Goal: Task Accomplishment & Management: Manage account settings

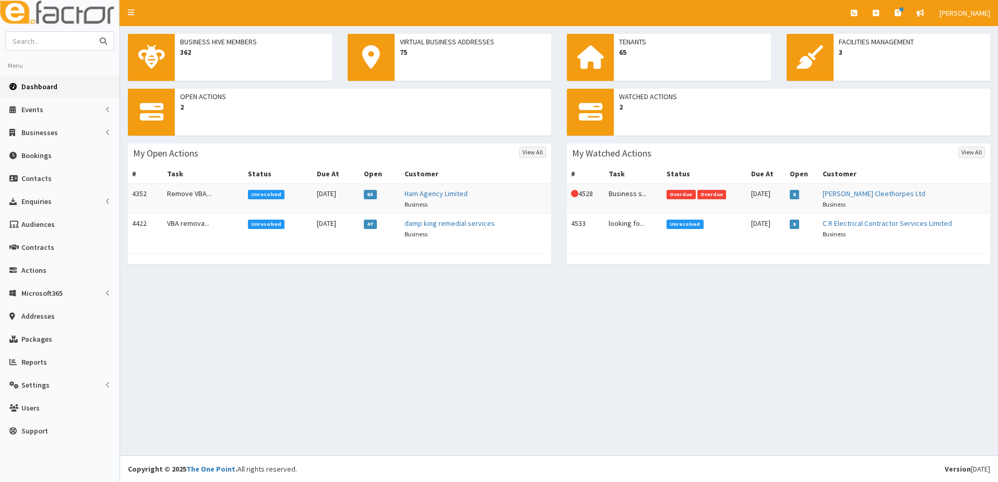
click at [54, 40] on input "text" at bounding box center [50, 41] width 88 height 18
type input "grims"
click at [93, 32] on button "submit" at bounding box center [103, 41] width 21 height 18
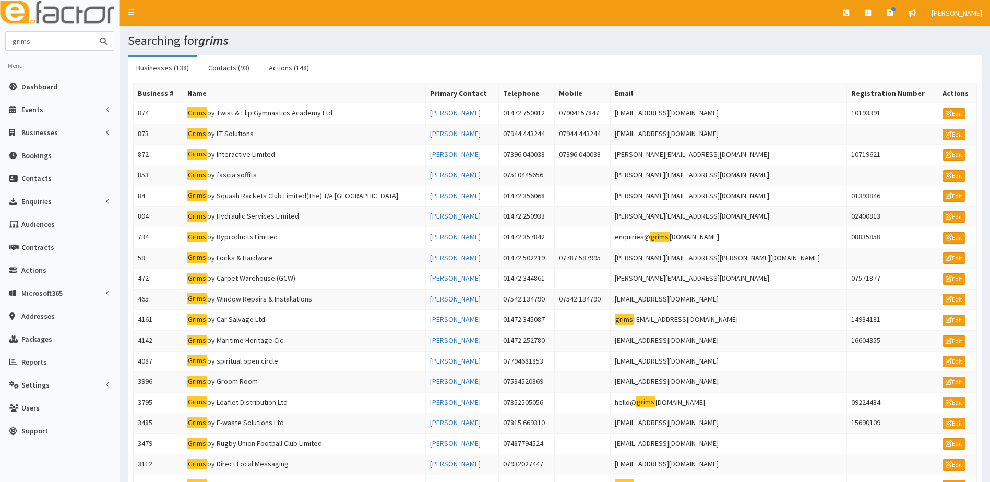
click at [43, 42] on input "grims" at bounding box center [50, 41] width 88 height 18
type input "grims fun"
click at [93, 32] on button "submit" at bounding box center [103, 41] width 21 height 18
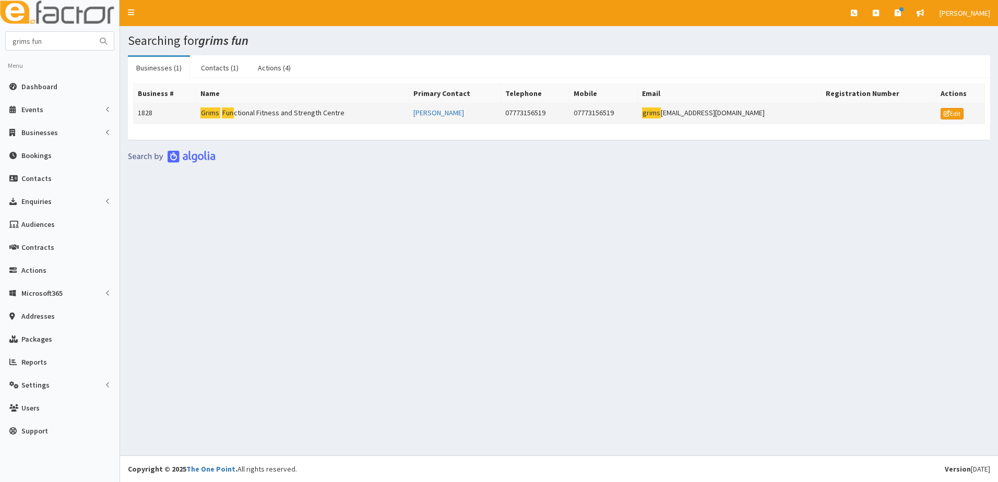
click at [140, 117] on td "1828" at bounding box center [165, 113] width 63 height 21
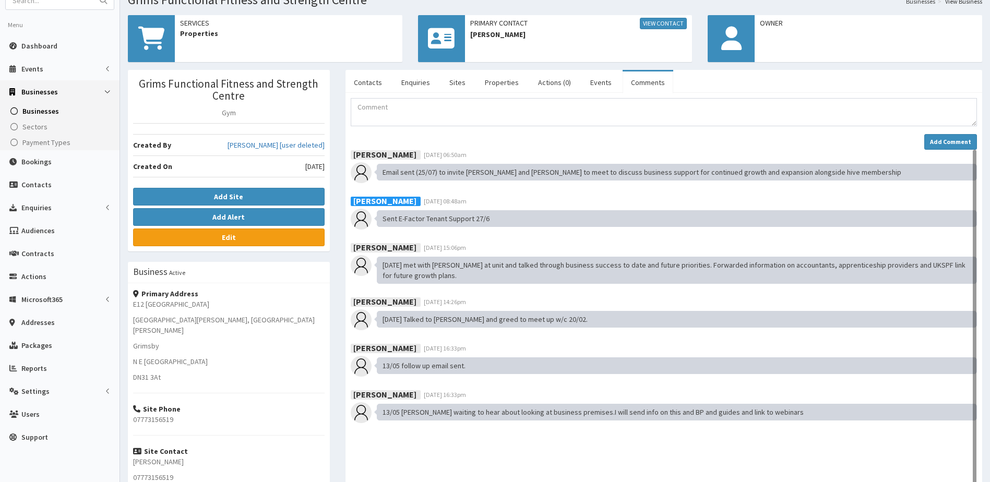
scroll to position [40, 0]
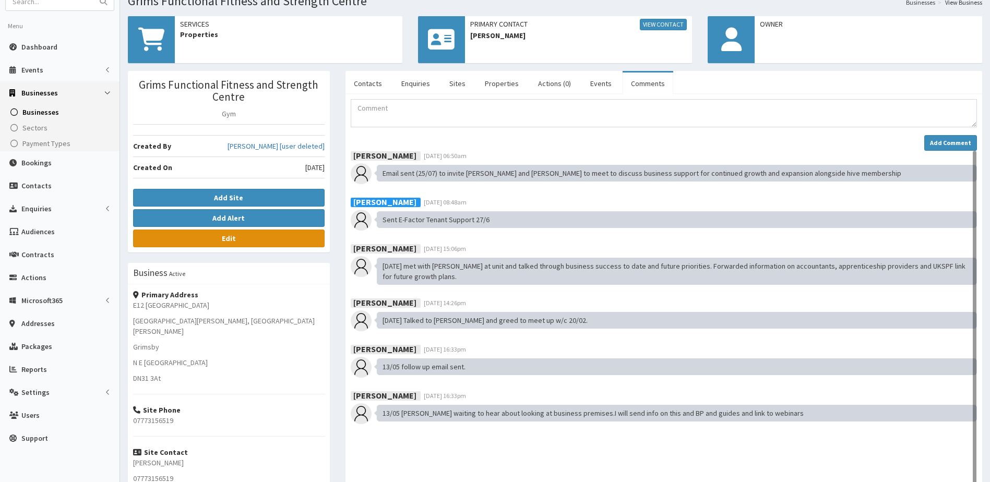
click at [249, 235] on link "Edit" at bounding box center [229, 239] width 192 height 18
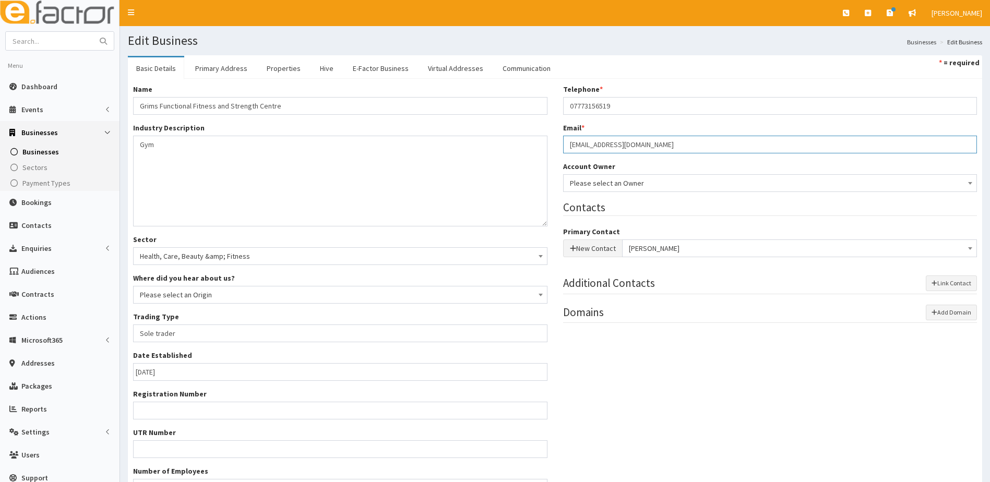
drag, startPoint x: 669, startPoint y: 144, endPoint x: 564, endPoint y: 145, distance: 105.5
click at [563, 143] on input "[EMAIL_ADDRESS][DOMAIN_NAME]" at bounding box center [770, 145] width 415 height 18
